Goal: Find specific page/section: Find specific page/section

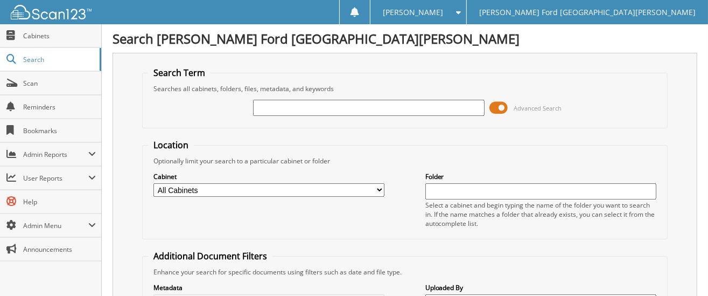
click at [279, 108] on input "text" at bounding box center [368, 108] width 231 height 16
type input "2595161"
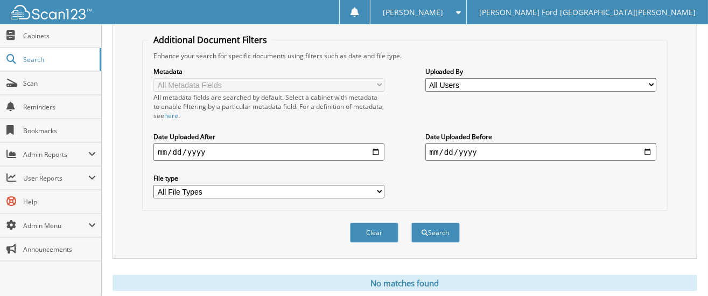
scroll to position [236, 0]
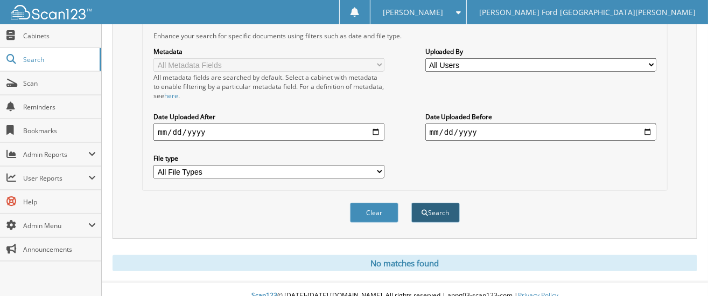
click at [444, 203] on button "Search" at bounding box center [436, 213] width 48 height 20
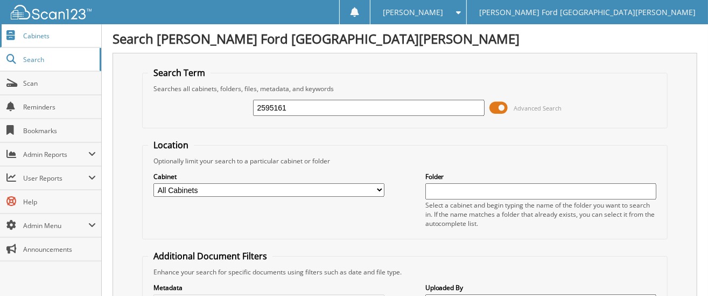
click at [40, 39] on span "Cabinets" at bounding box center [59, 35] width 73 height 9
